Goal: Task Accomplishment & Management: Use online tool/utility

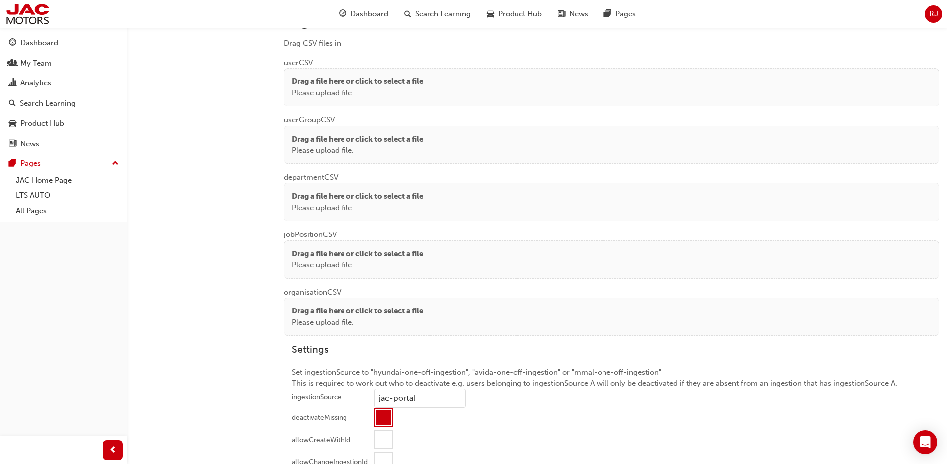
scroll to position [744, 0]
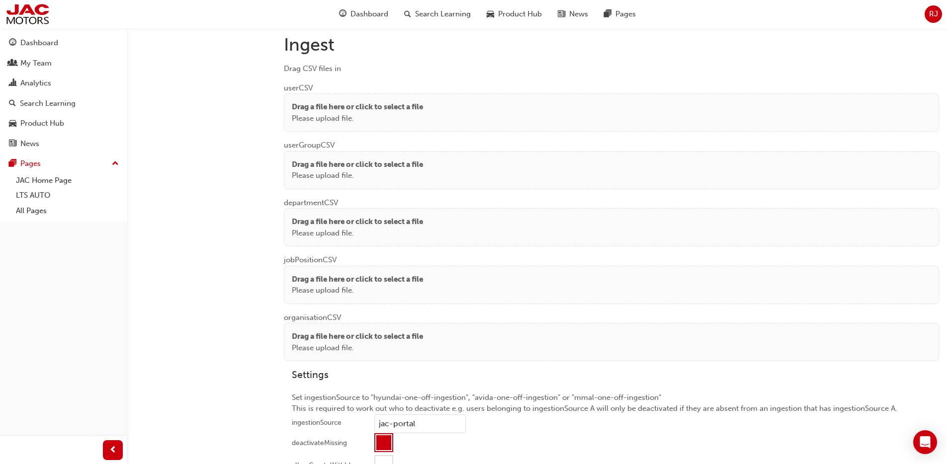
click at [358, 114] on p "Please upload file." at bounding box center [357, 118] width 131 height 11
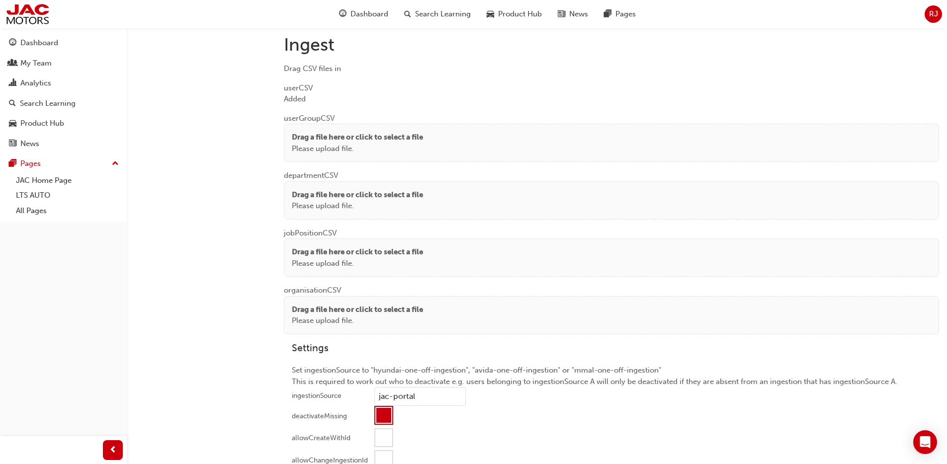
click at [301, 150] on p "Please upload file." at bounding box center [357, 148] width 131 height 11
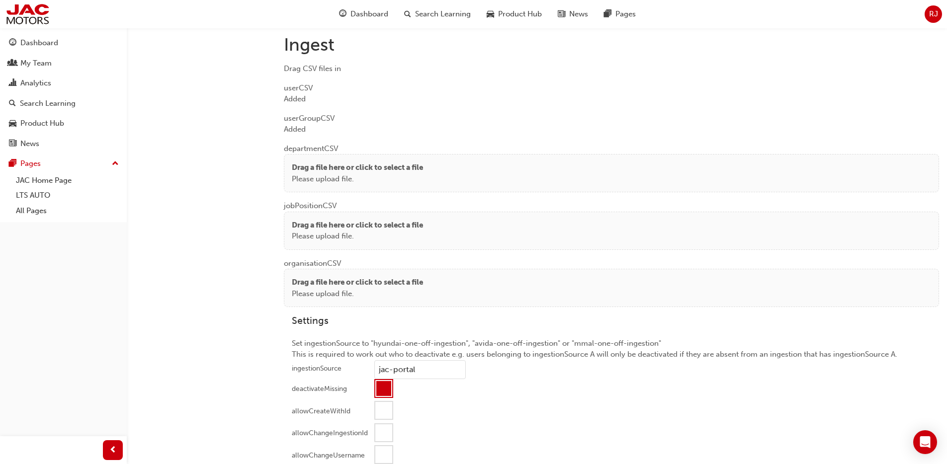
click at [314, 161] on div "Drag a file here or click to select a file Please upload file." at bounding box center [611, 173] width 655 height 38
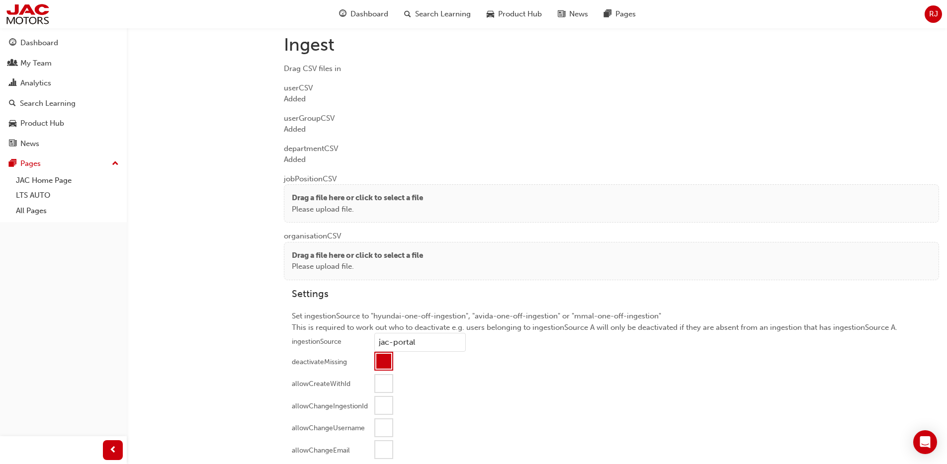
click at [316, 185] on div "Drag a file here or click to select a file Please upload file." at bounding box center [611, 203] width 655 height 38
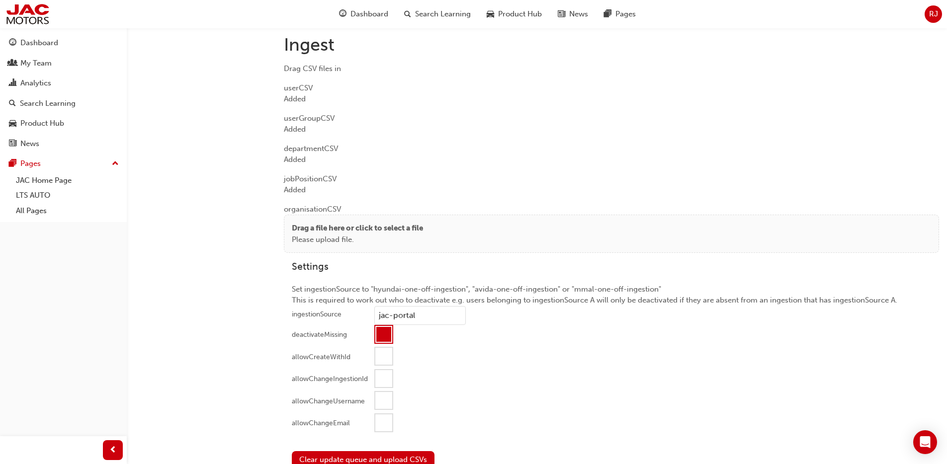
drag, startPoint x: 333, startPoint y: 240, endPoint x: 304, endPoint y: 174, distance: 72.1
click at [334, 240] on p "Please upload file." at bounding box center [357, 239] width 131 height 11
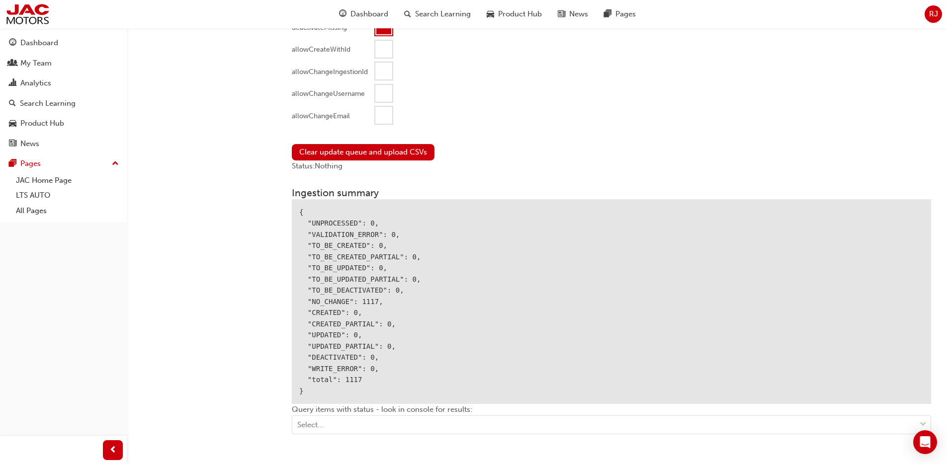
scroll to position [1032, 0]
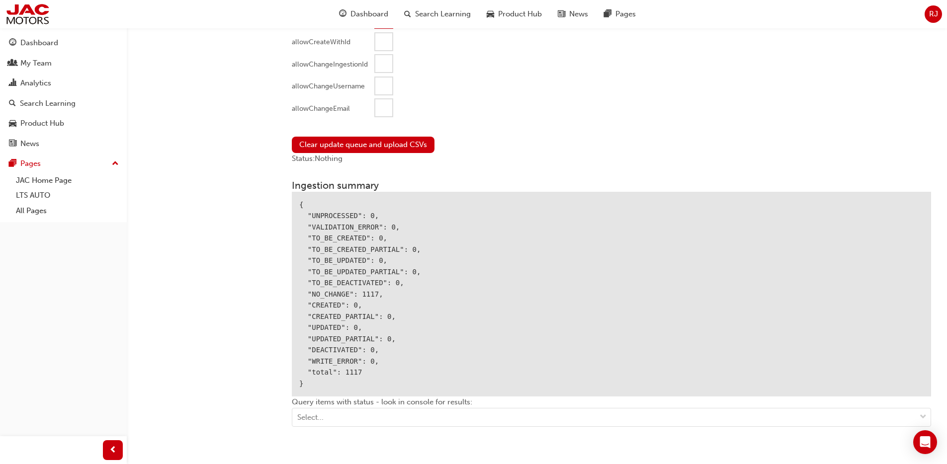
click at [378, 109] on div at bounding box center [383, 107] width 17 height 17
click at [360, 141] on button "Clear update queue and upload CSVs" at bounding box center [363, 145] width 143 height 16
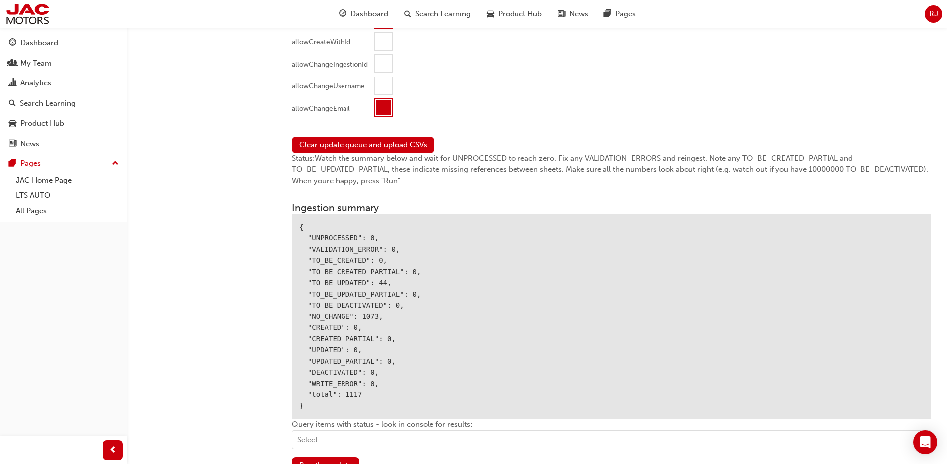
scroll to position [1117, 0]
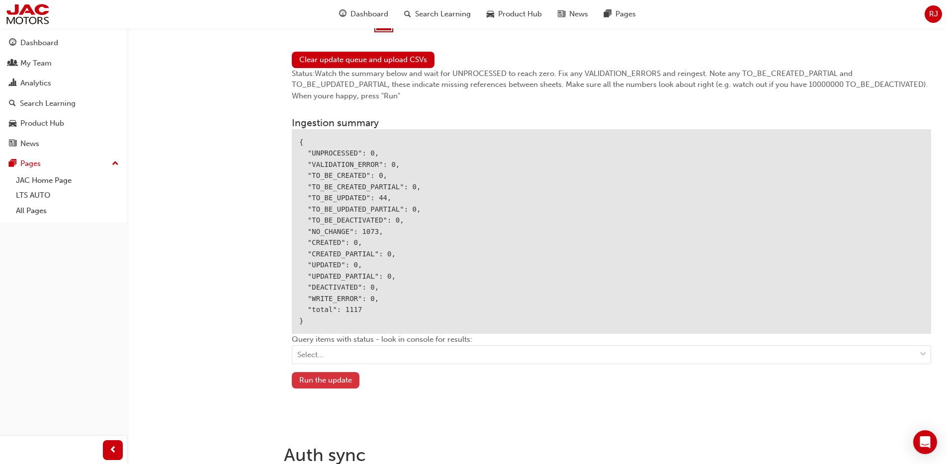
click at [329, 379] on button "Run the update" at bounding box center [326, 380] width 68 height 16
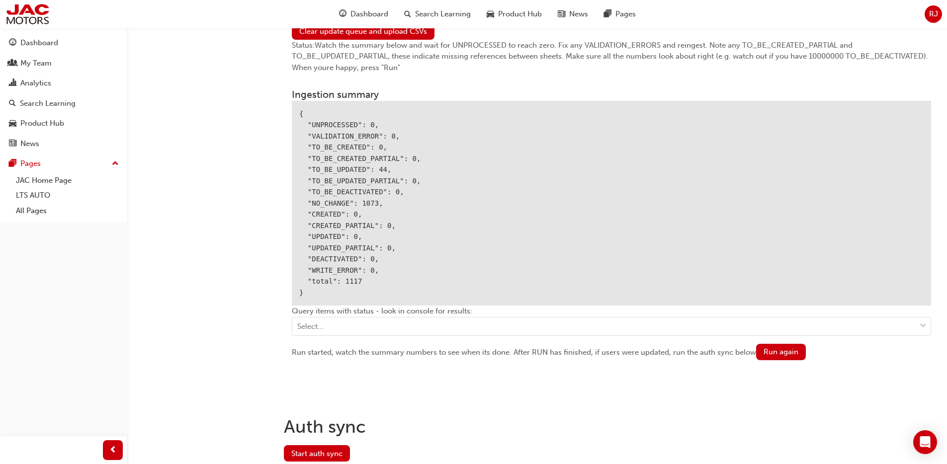
scroll to position [1146, 0]
click at [335, 453] on button "Start auth sync" at bounding box center [317, 452] width 66 height 16
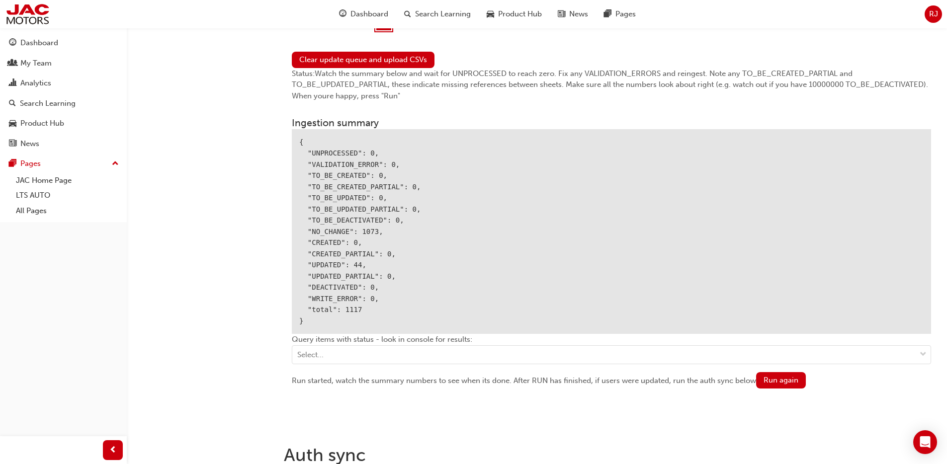
scroll to position [1109, 0]
